Goal: Navigation & Orientation: Find specific page/section

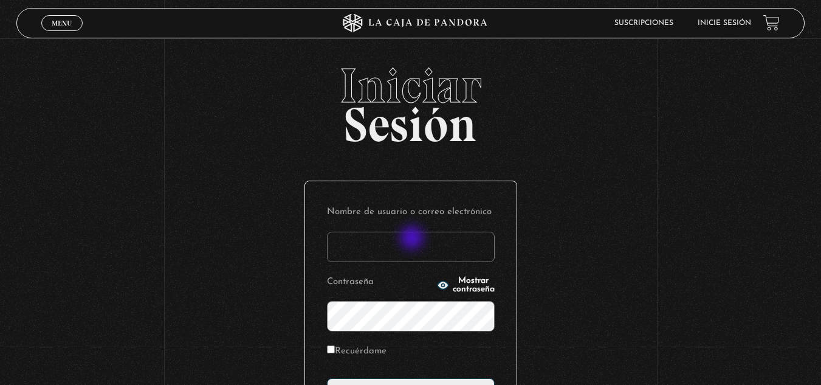
click at [405, 252] on input "Nombre de usuario o correo electrónico" at bounding box center [411, 247] width 168 height 30
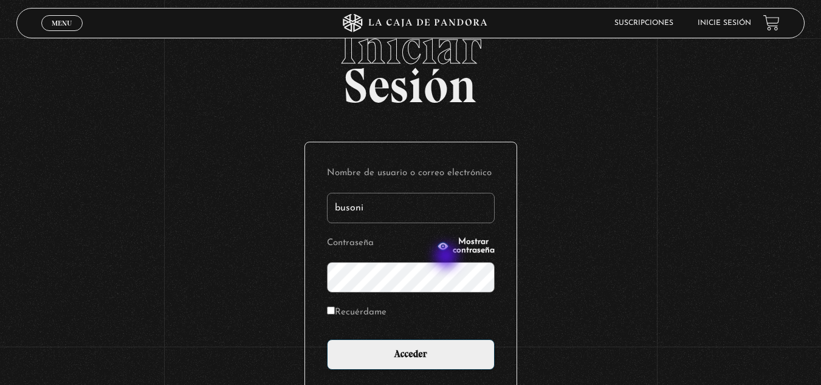
scroll to position [61, 0]
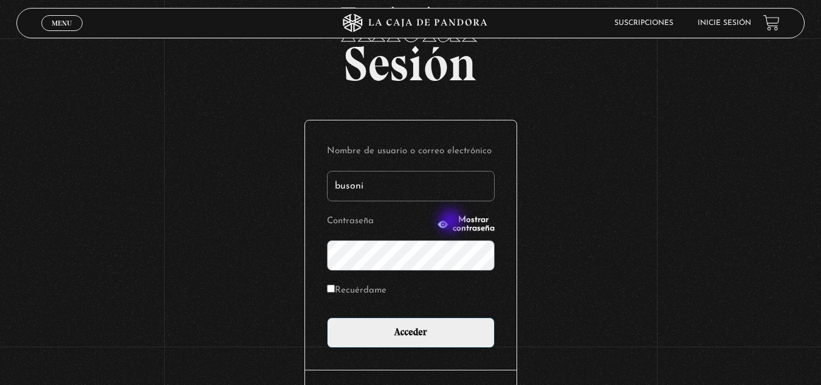
click at [453, 222] on span "Mostrar contraseña" at bounding box center [474, 224] width 42 height 17
click at [356, 180] on input "busoni" at bounding box center [411, 186] width 168 height 30
type input "bussoni"
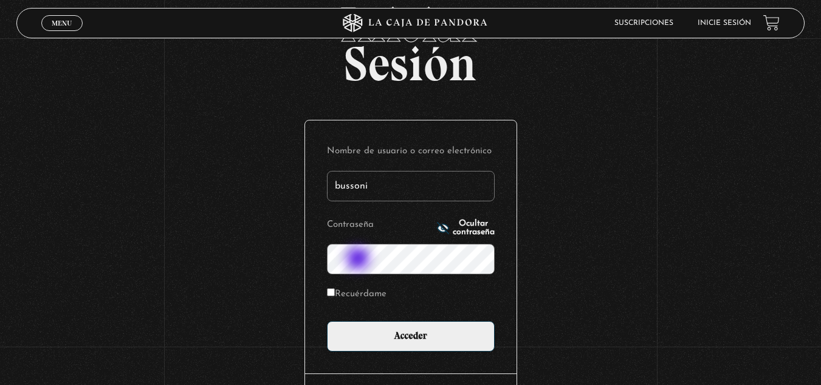
click at [327, 321] on input "Acceder" at bounding box center [411, 336] width 168 height 30
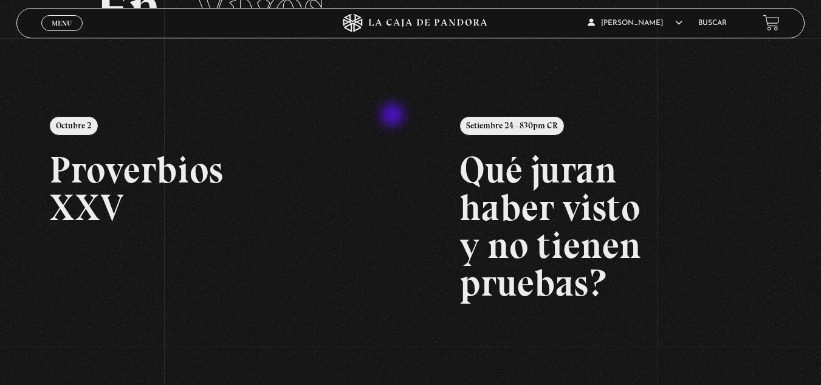
scroll to position [122, 0]
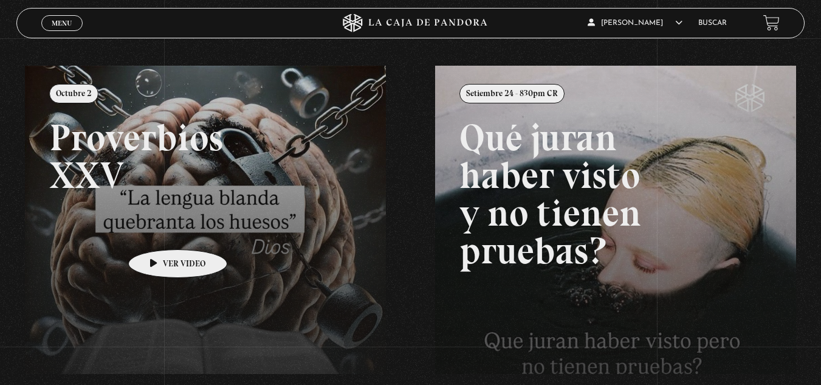
click at [159, 231] on link at bounding box center [435, 258] width 821 height 385
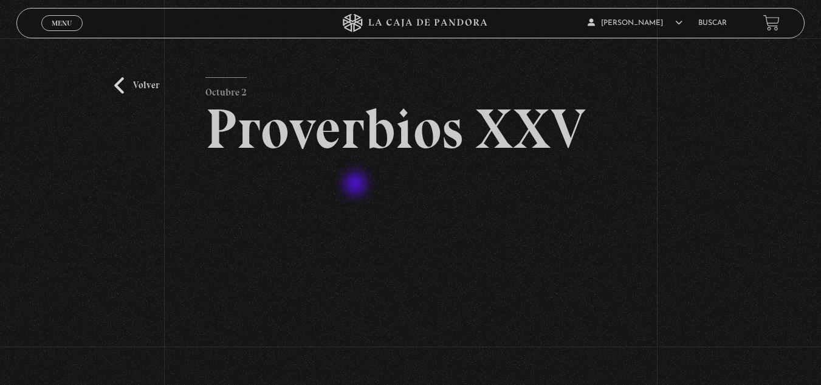
scroll to position [122, 0]
